Goal: Information Seeking & Learning: Learn about a topic

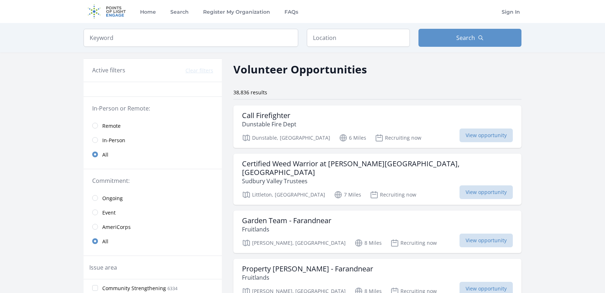
click at [114, 128] on span "Remote" at bounding box center [111, 125] width 18 height 7
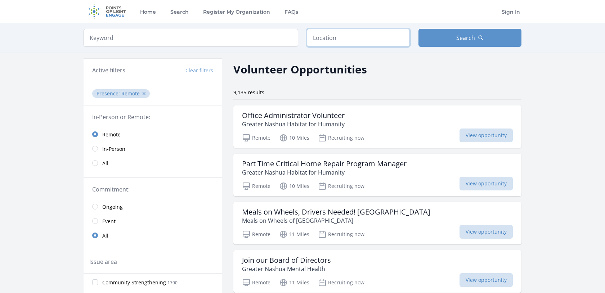
click at [332, 33] on input "text" at bounding box center [358, 38] width 103 height 18
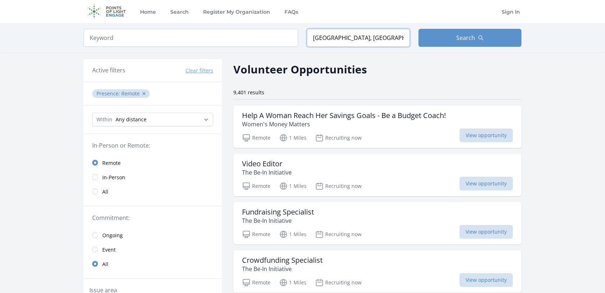
drag, startPoint x: 331, startPoint y: 38, endPoint x: 299, endPoint y: 26, distance: 34.7
click at [299, 28] on div "Keyword Location Boston, MA, USA Search" at bounding box center [302, 38] width 461 height 30
type input "Salem, MA, USA"
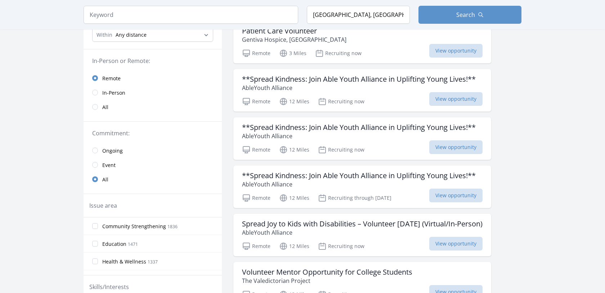
scroll to position [92, 0]
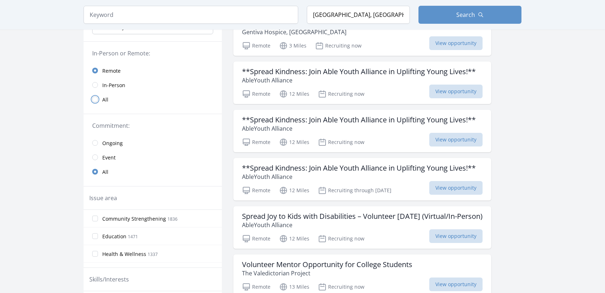
click at [95, 102] on input "radio" at bounding box center [95, 100] width 6 height 6
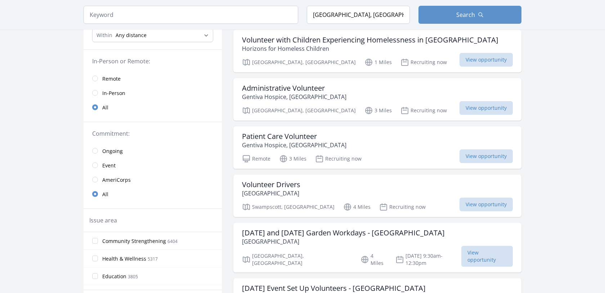
scroll to position [40, 0]
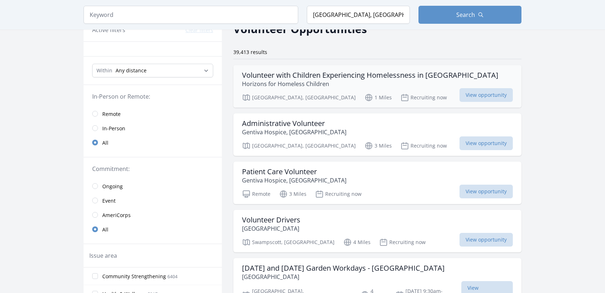
click at [374, 84] on p "Horizons for Homeless Children" at bounding box center [370, 84] width 256 height 9
click at [97, 116] on link "Remote" at bounding box center [153, 114] width 138 height 14
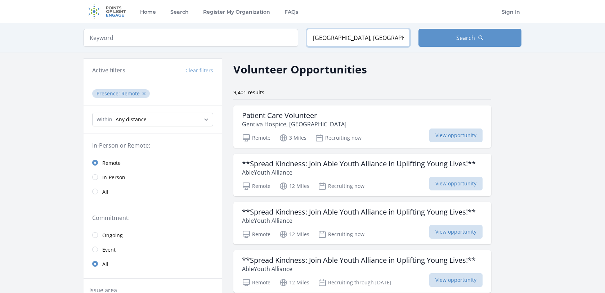
click at [347, 40] on input "Salem, MA, USA" at bounding box center [358, 38] width 103 height 18
click at [443, 33] on button "Search" at bounding box center [470, 38] width 103 height 18
click at [451, 33] on button "Search" at bounding box center [470, 38] width 103 height 18
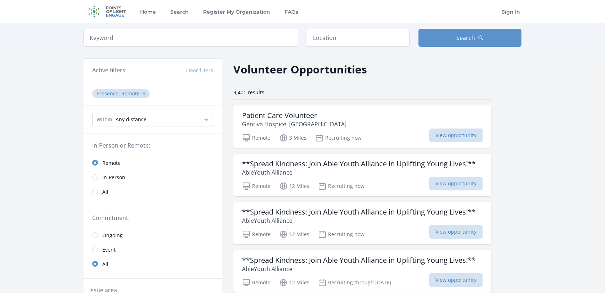
click at [205, 67] on button "Clear filters" at bounding box center [200, 70] width 28 height 7
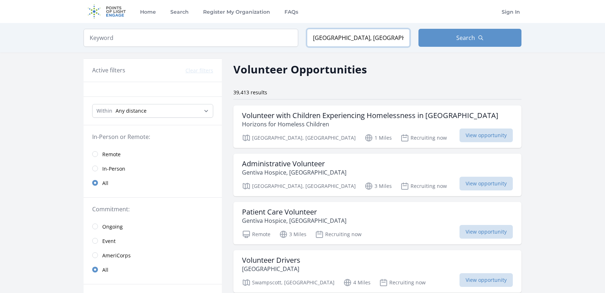
click at [327, 39] on input "Salem, MA, USA" at bounding box center [358, 38] width 103 height 18
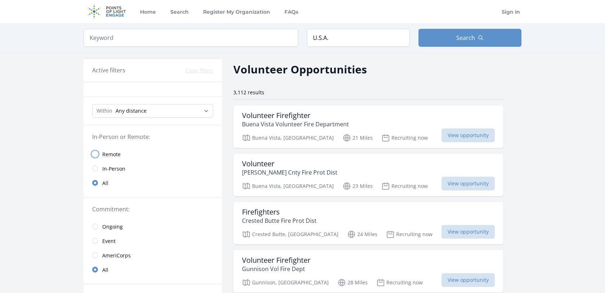
click at [93, 155] on input "radio" at bounding box center [95, 154] width 6 height 6
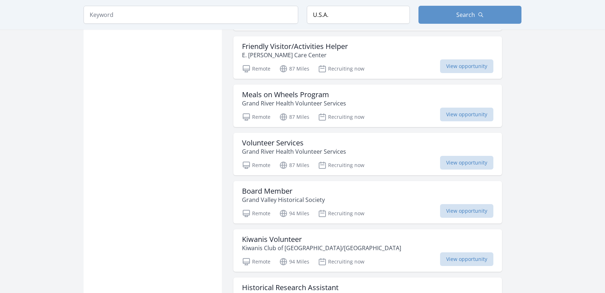
scroll to position [801, 0]
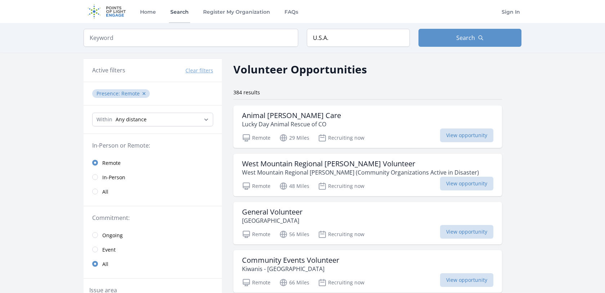
scroll to position [801, 0]
type input "Salem, MA, USA"
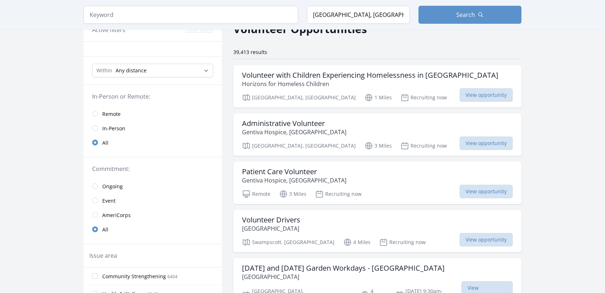
scroll to position [94, 0]
